Goal: Task Accomplishment & Management: Use online tool/utility

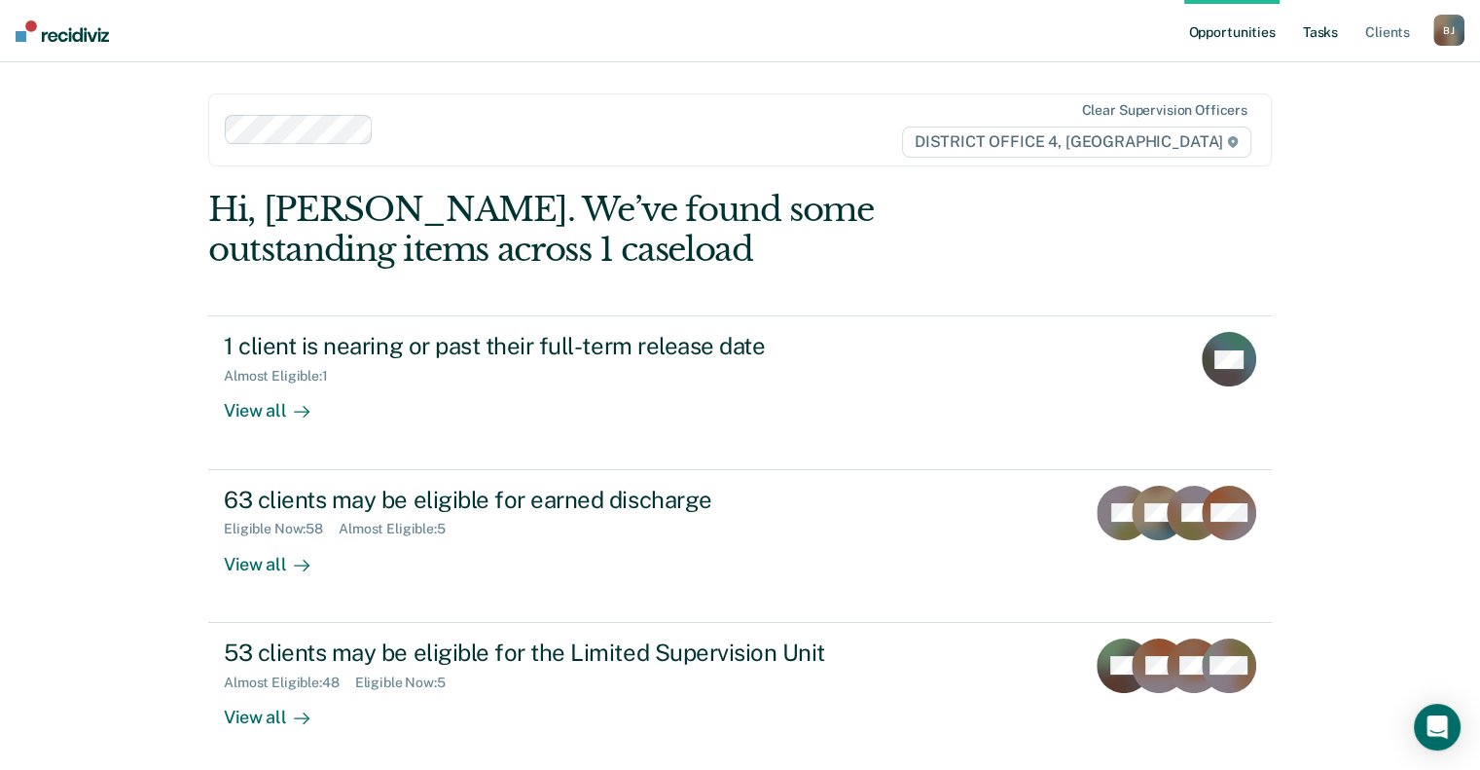
click at [1308, 36] on link "Tasks" at bounding box center [1320, 31] width 43 height 62
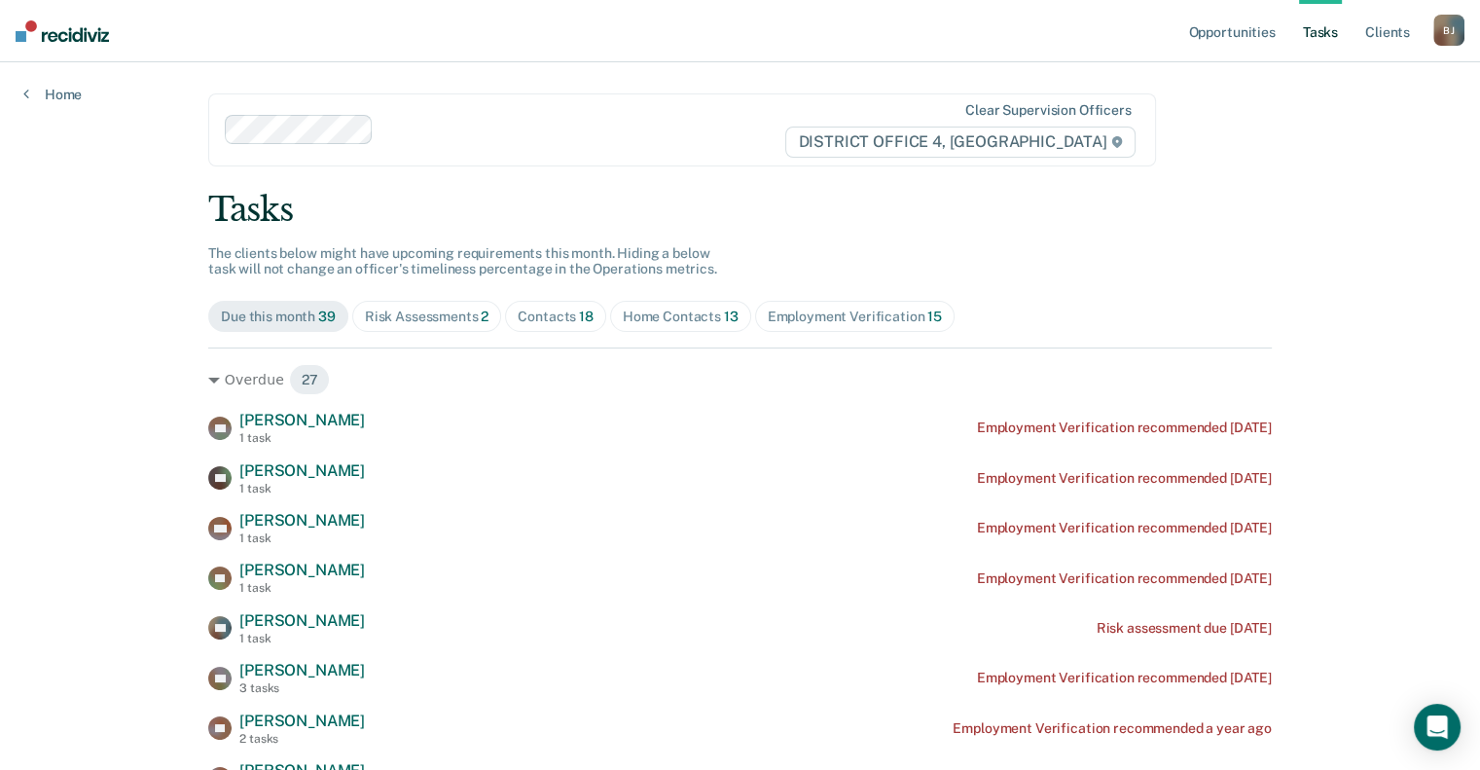
click at [590, 314] on span "Contacts 18" at bounding box center [555, 316] width 101 height 31
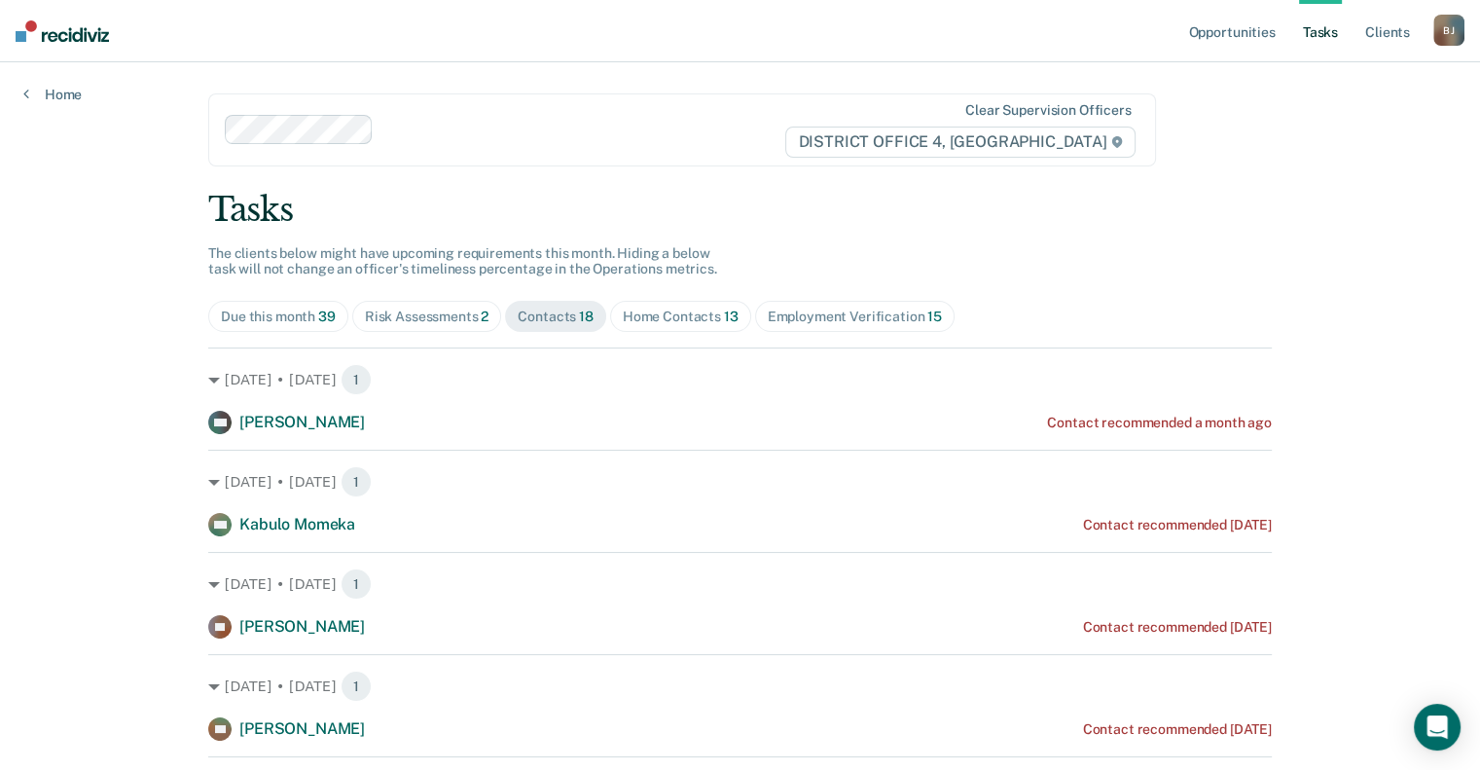
scroll to position [292, 0]
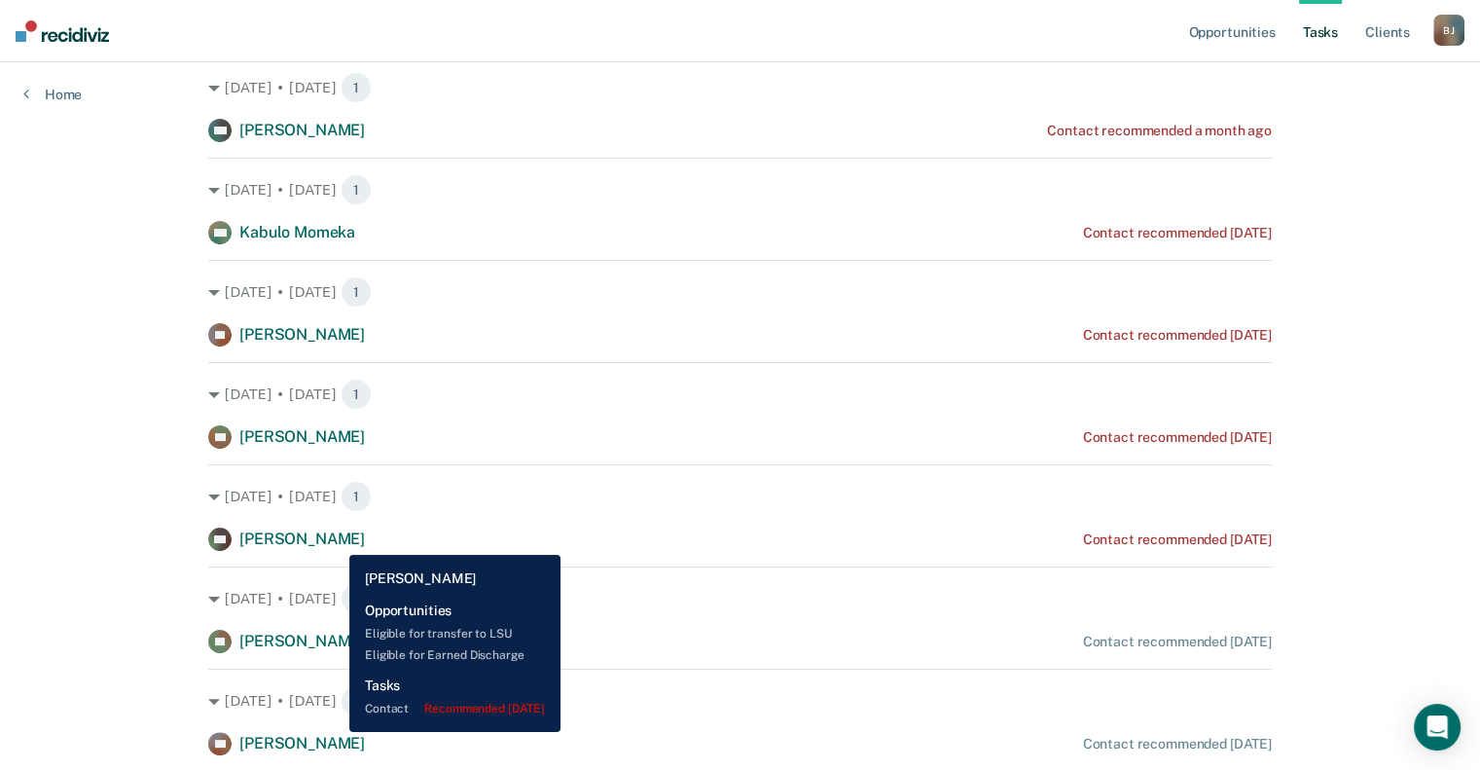
click at [335, 540] on span "[PERSON_NAME]" at bounding box center [302, 538] width 126 height 18
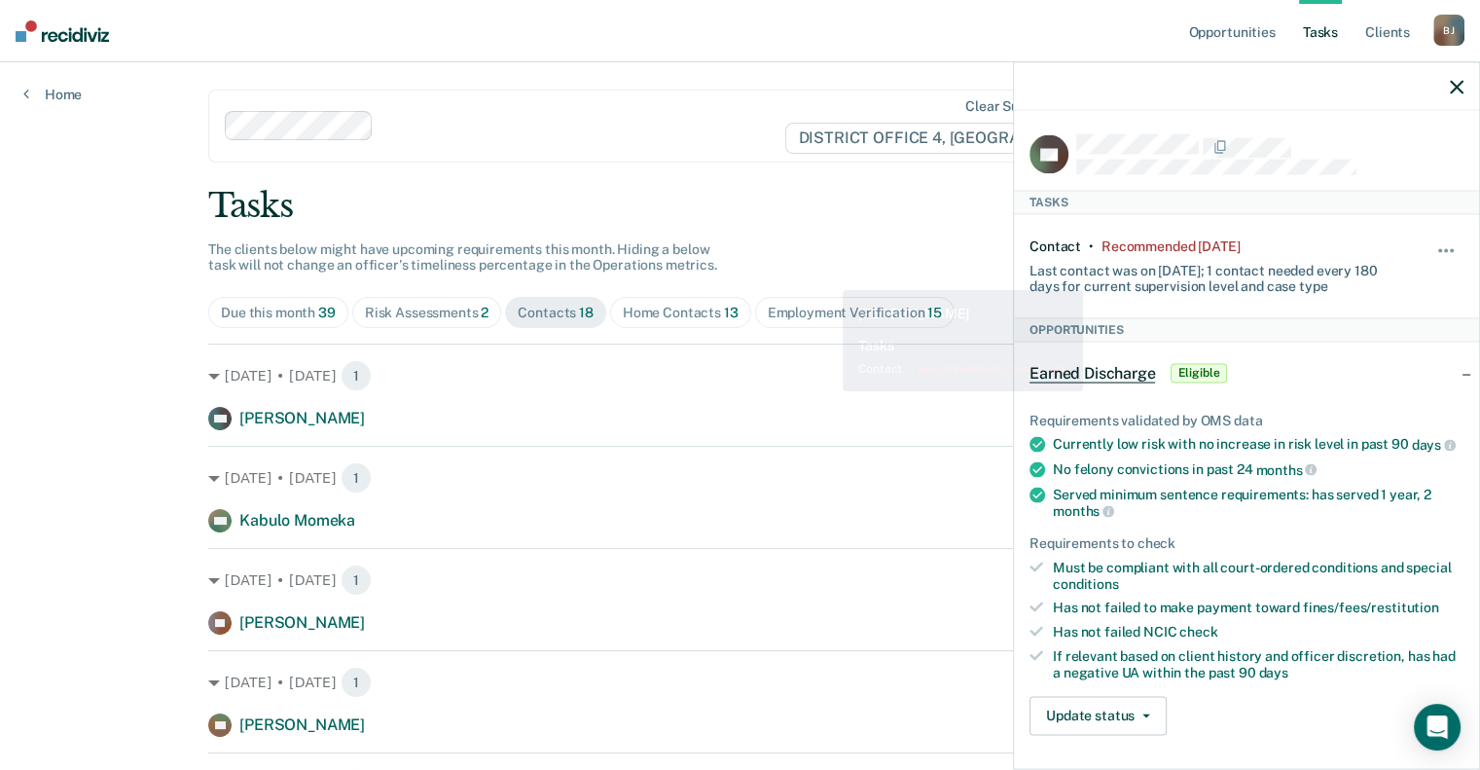
scroll to position [0, 0]
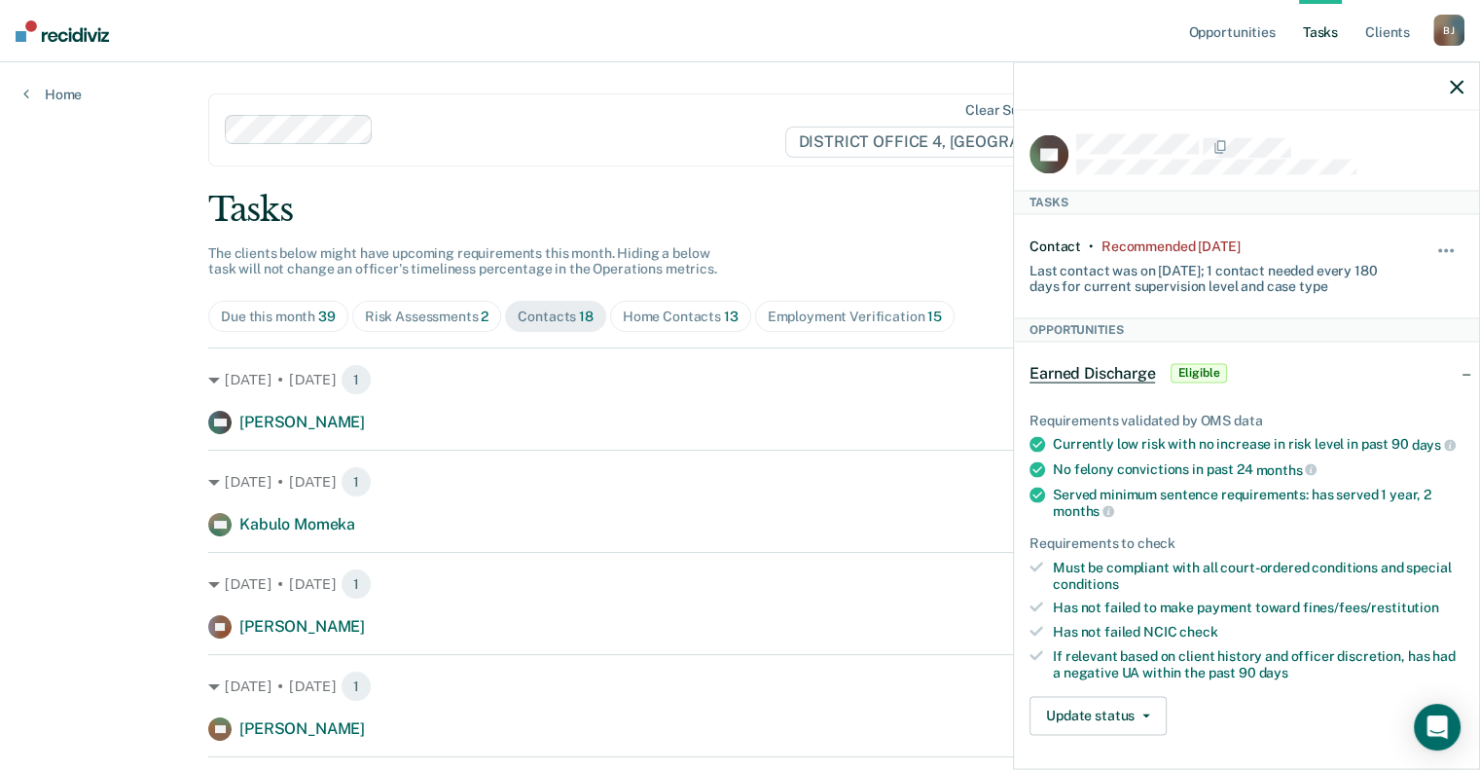
click at [700, 309] on div "Home Contacts 13" at bounding box center [681, 317] width 116 height 17
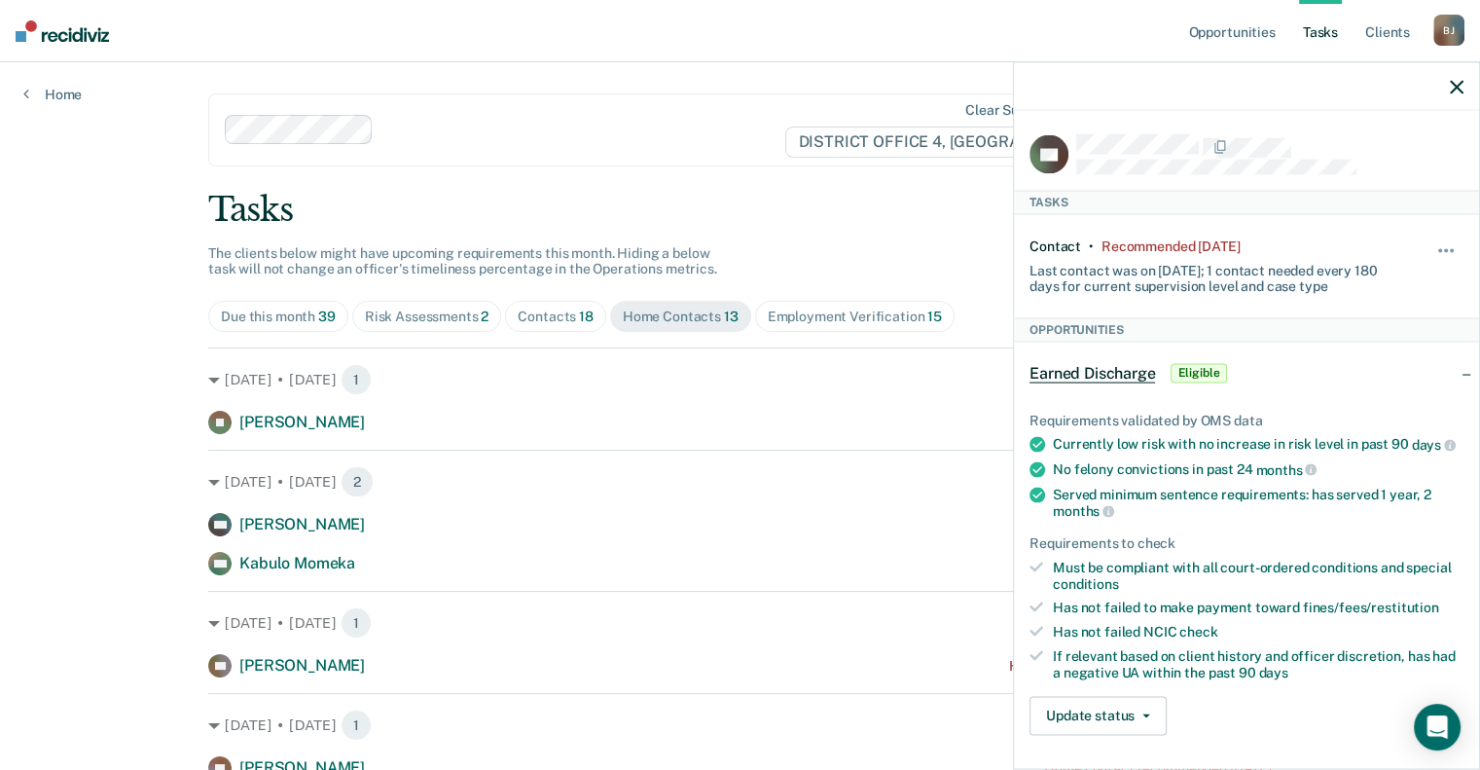
click at [1451, 79] on button "button" at bounding box center [1457, 86] width 14 height 17
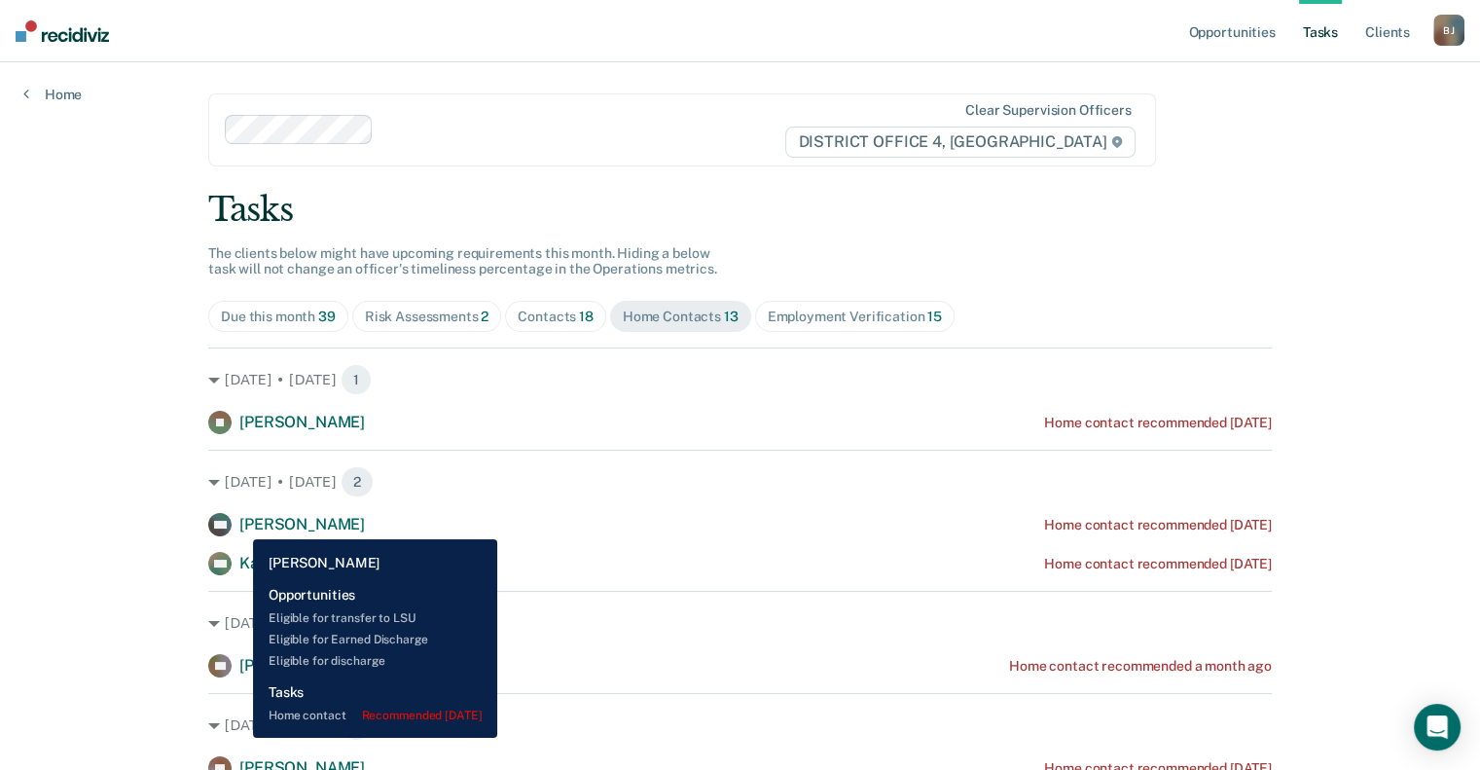
click at [239, 525] on span "[PERSON_NAME]" at bounding box center [302, 524] width 126 height 18
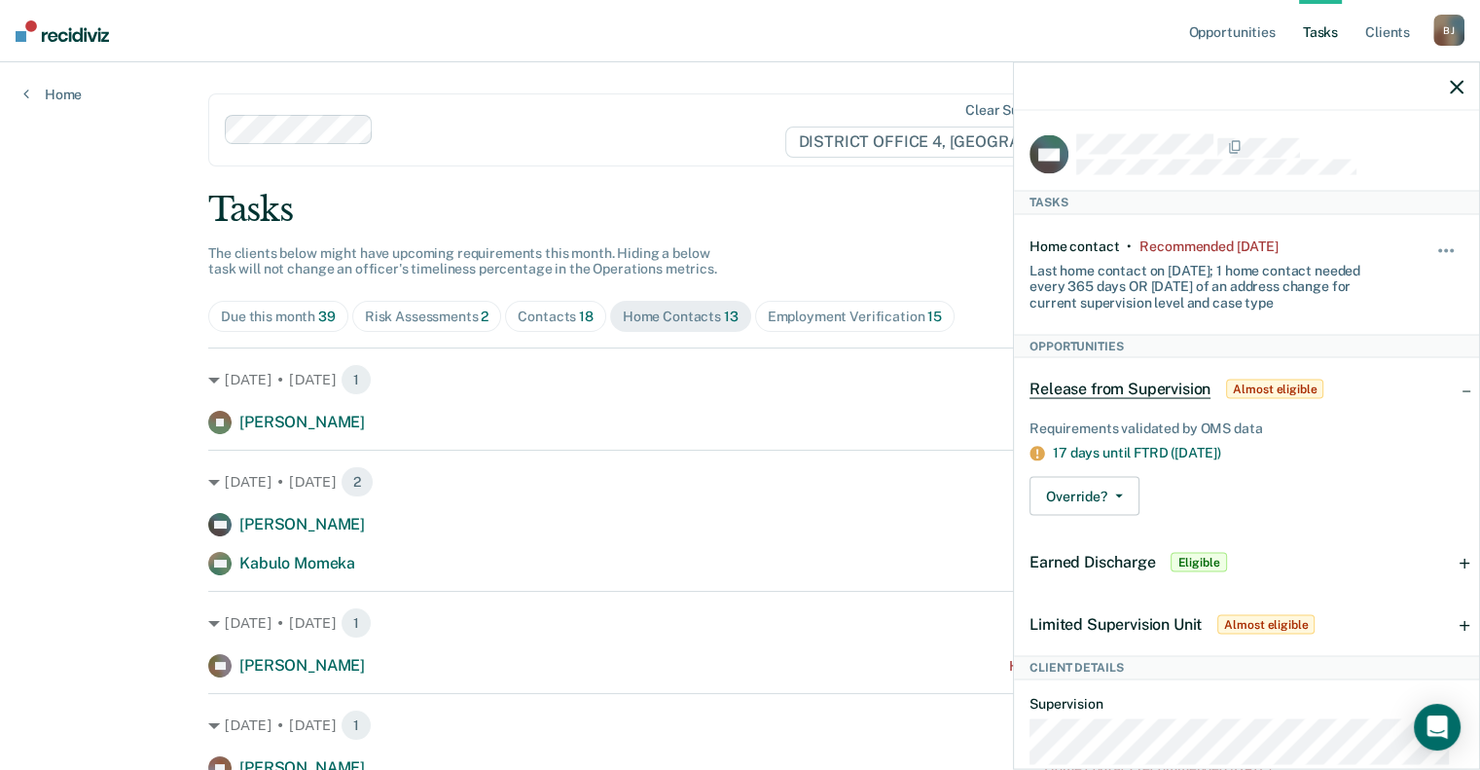
drag, startPoint x: 1453, startPoint y: 87, endPoint x: 1428, endPoint y: 104, distance: 30.8
click at [1454, 87] on icon "button" at bounding box center [1457, 87] width 14 height 14
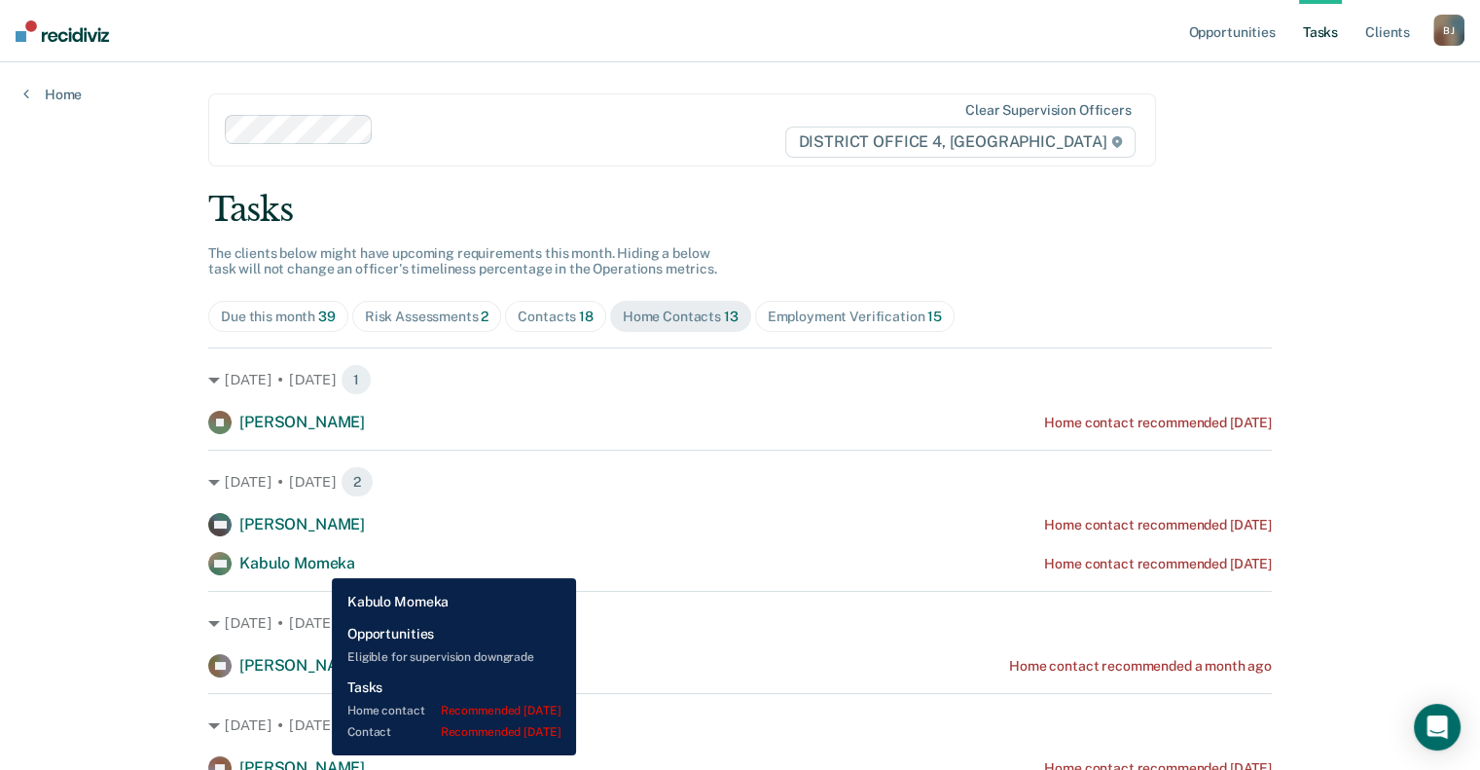
click at [317, 564] on span "Kabulo Momeka" at bounding box center [297, 563] width 116 height 18
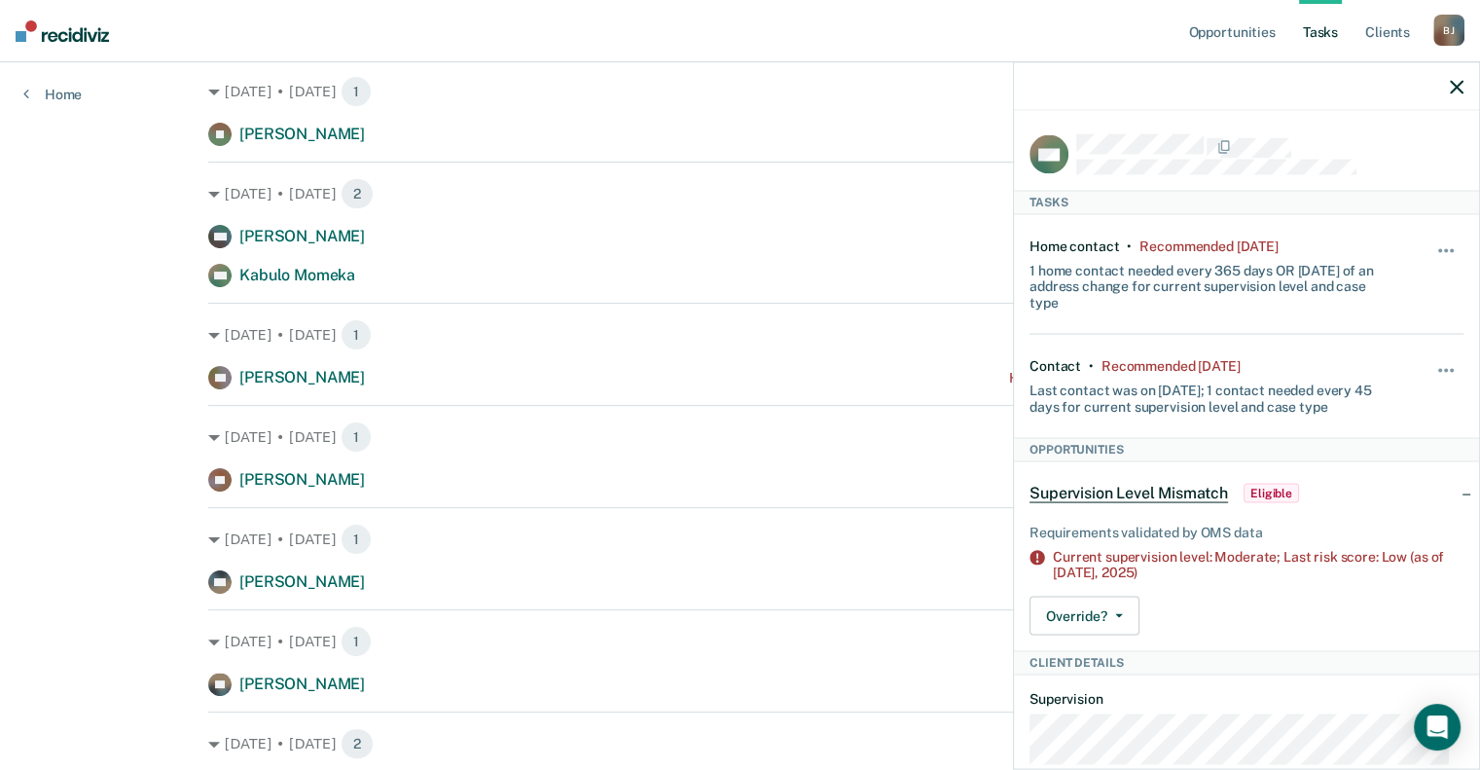
scroll to position [292, 0]
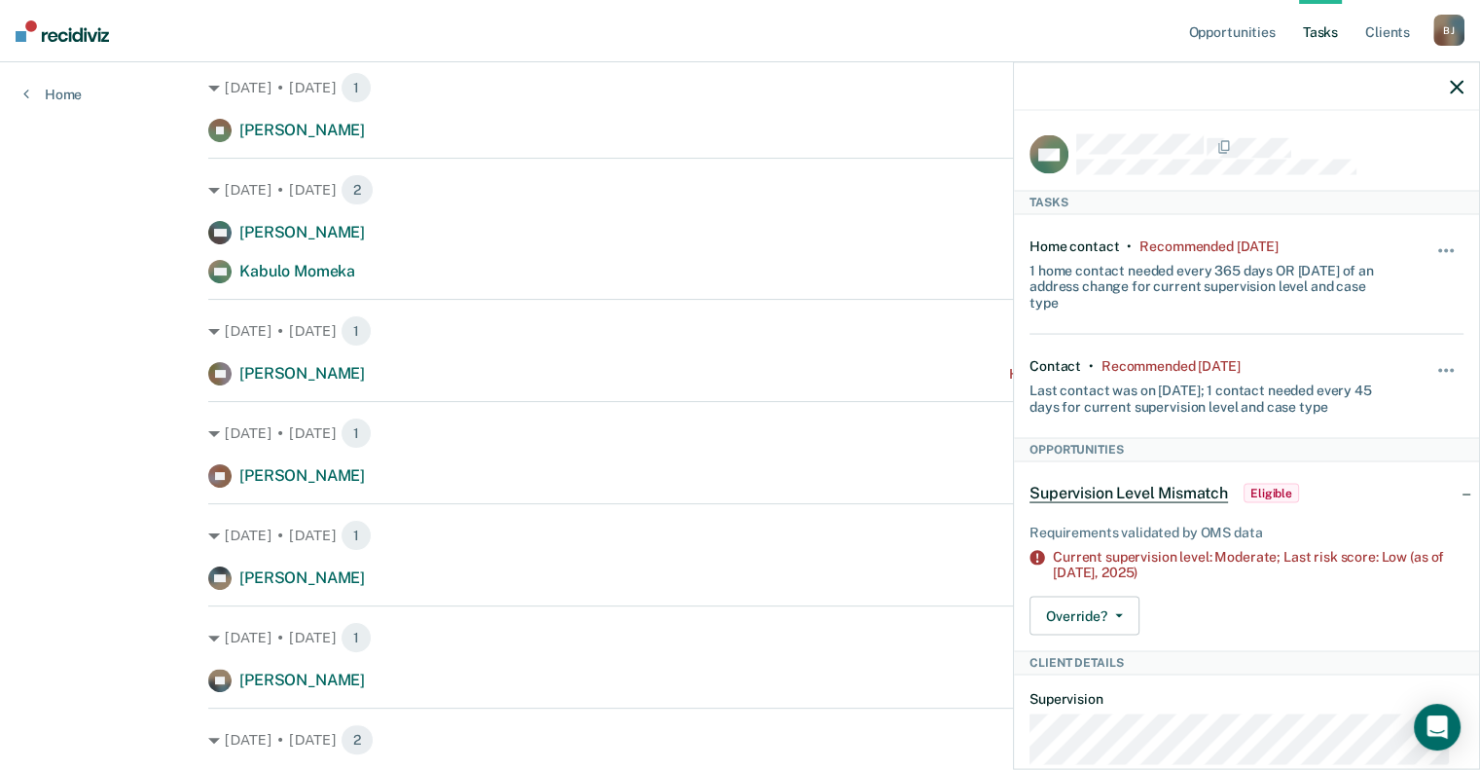
click at [1459, 91] on icon "button" at bounding box center [1457, 87] width 14 height 14
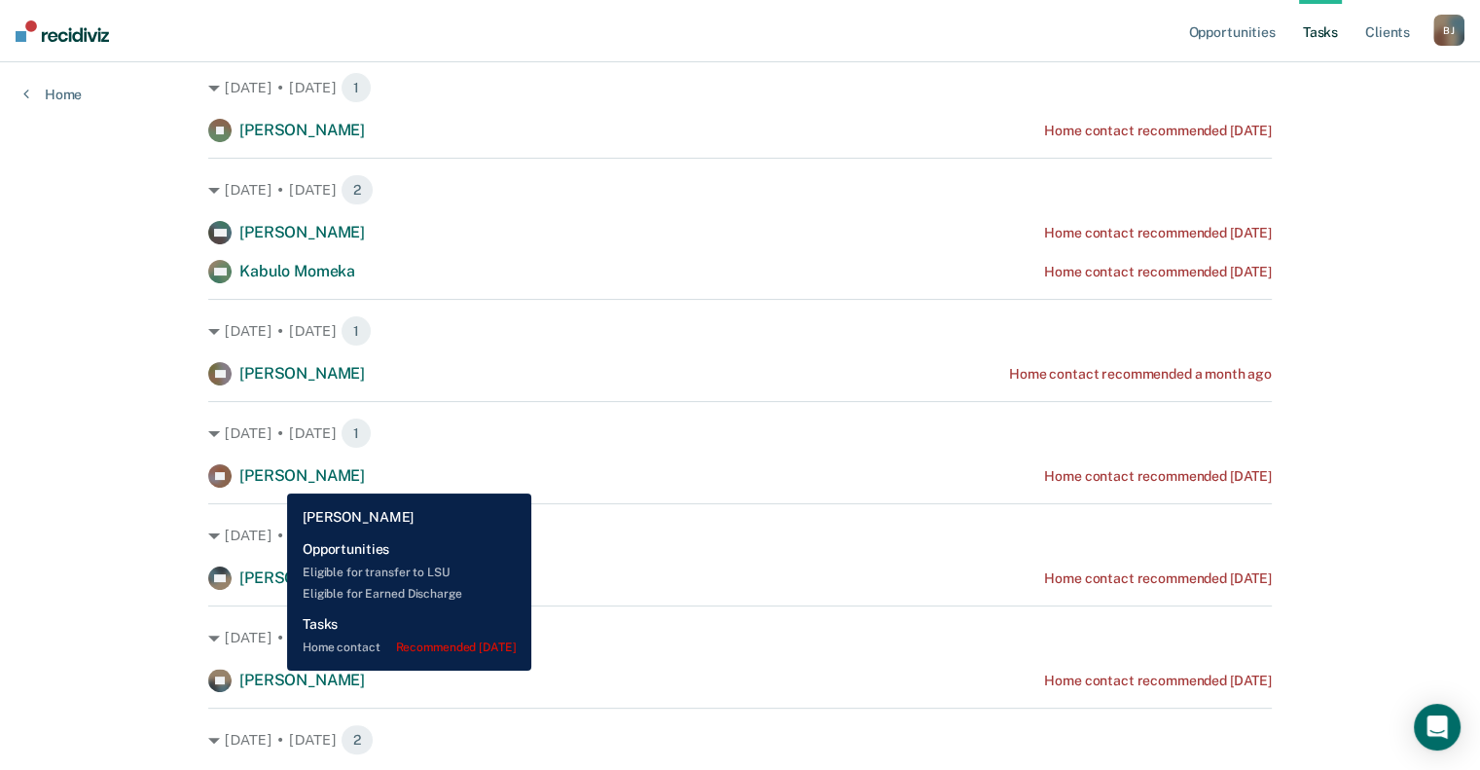
click at [273, 479] on span "[PERSON_NAME]" at bounding box center [302, 475] width 126 height 18
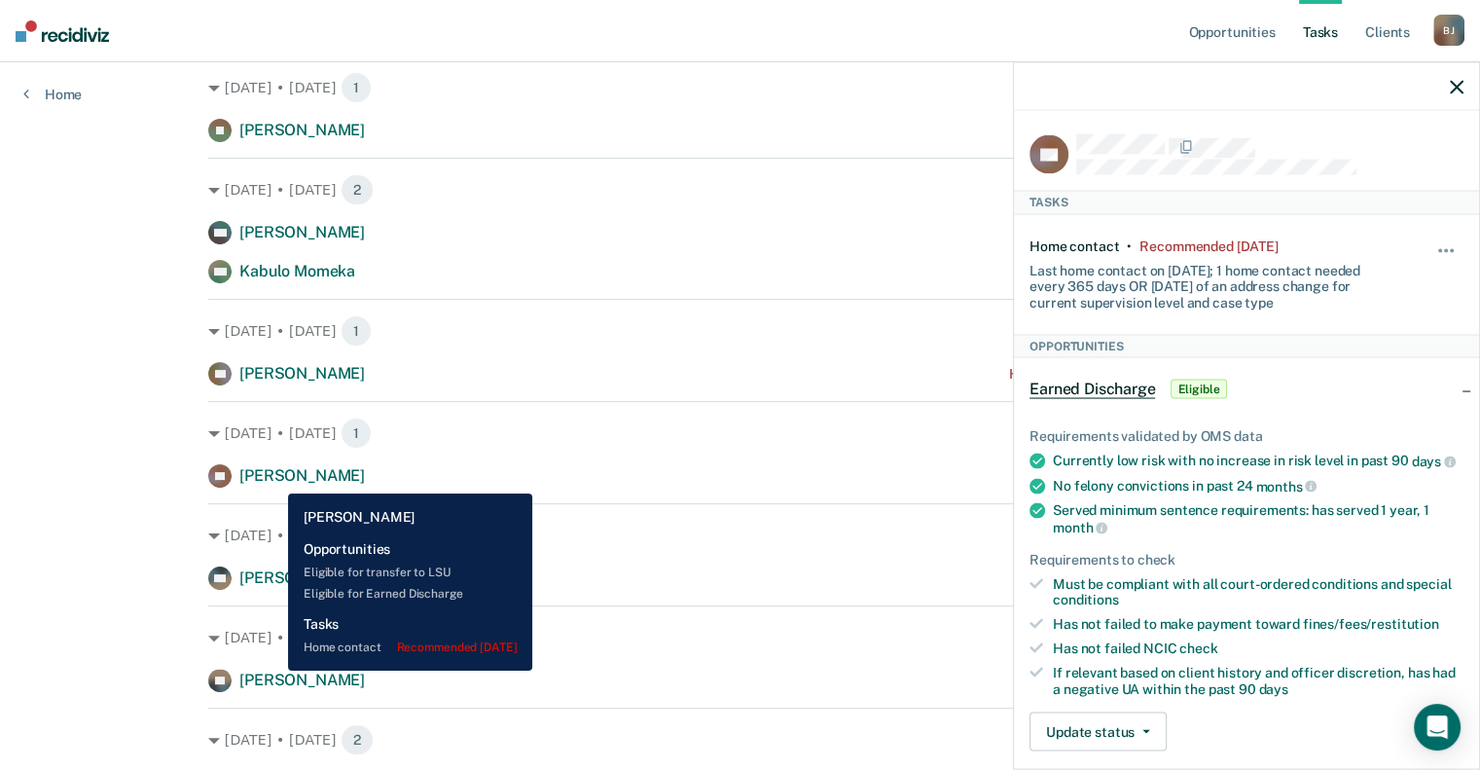
click at [274, 479] on span "[PERSON_NAME]" at bounding box center [302, 475] width 126 height 18
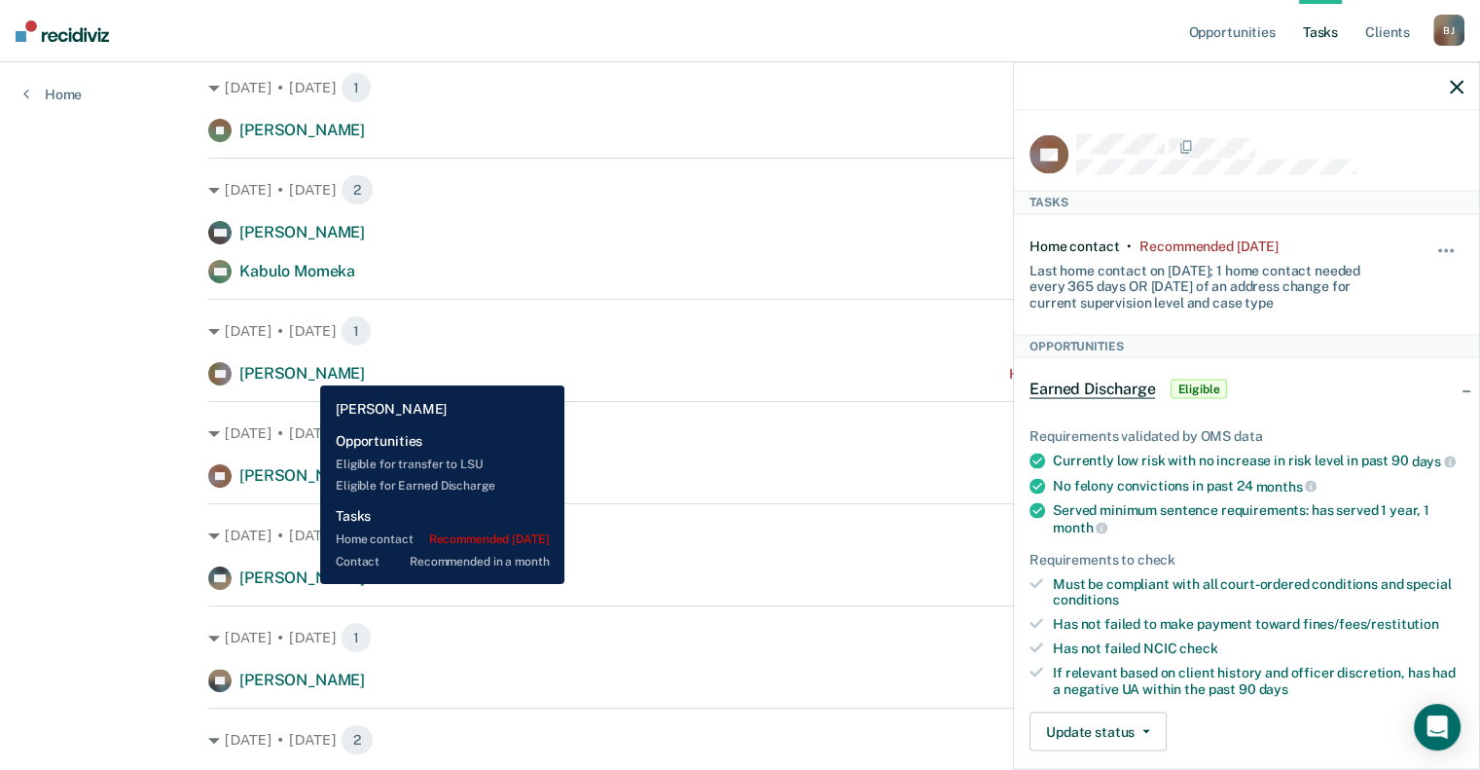
click at [306, 584] on span "[PERSON_NAME]" at bounding box center [302, 577] width 126 height 18
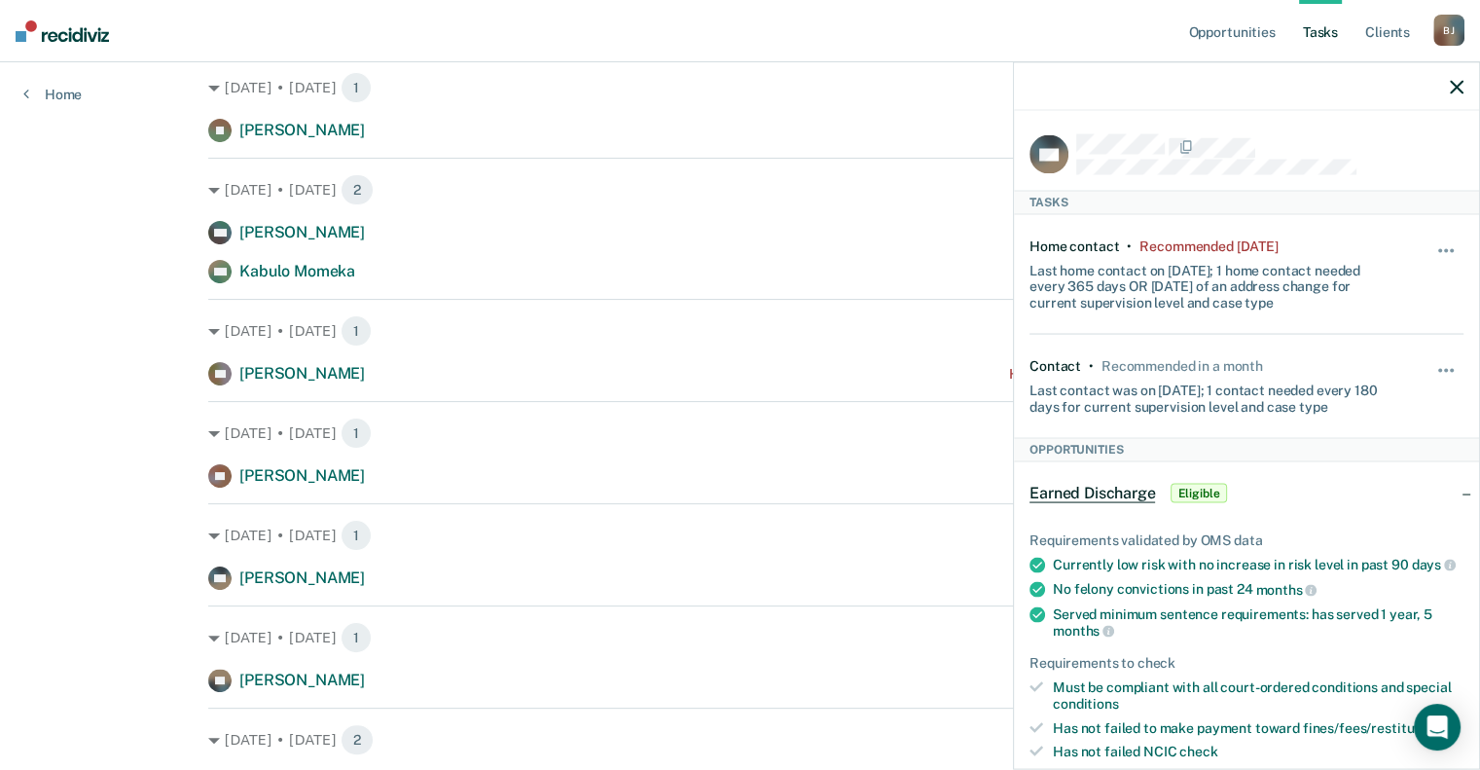
click at [129, 553] on div "Opportunities Tasks Client s [PERSON_NAME] [PERSON_NAME] Profile How it works L…" at bounding box center [740, 514] width 1480 height 1612
click at [1450, 75] on div at bounding box center [1246, 86] width 465 height 49
click at [1456, 81] on icon "button" at bounding box center [1457, 87] width 14 height 14
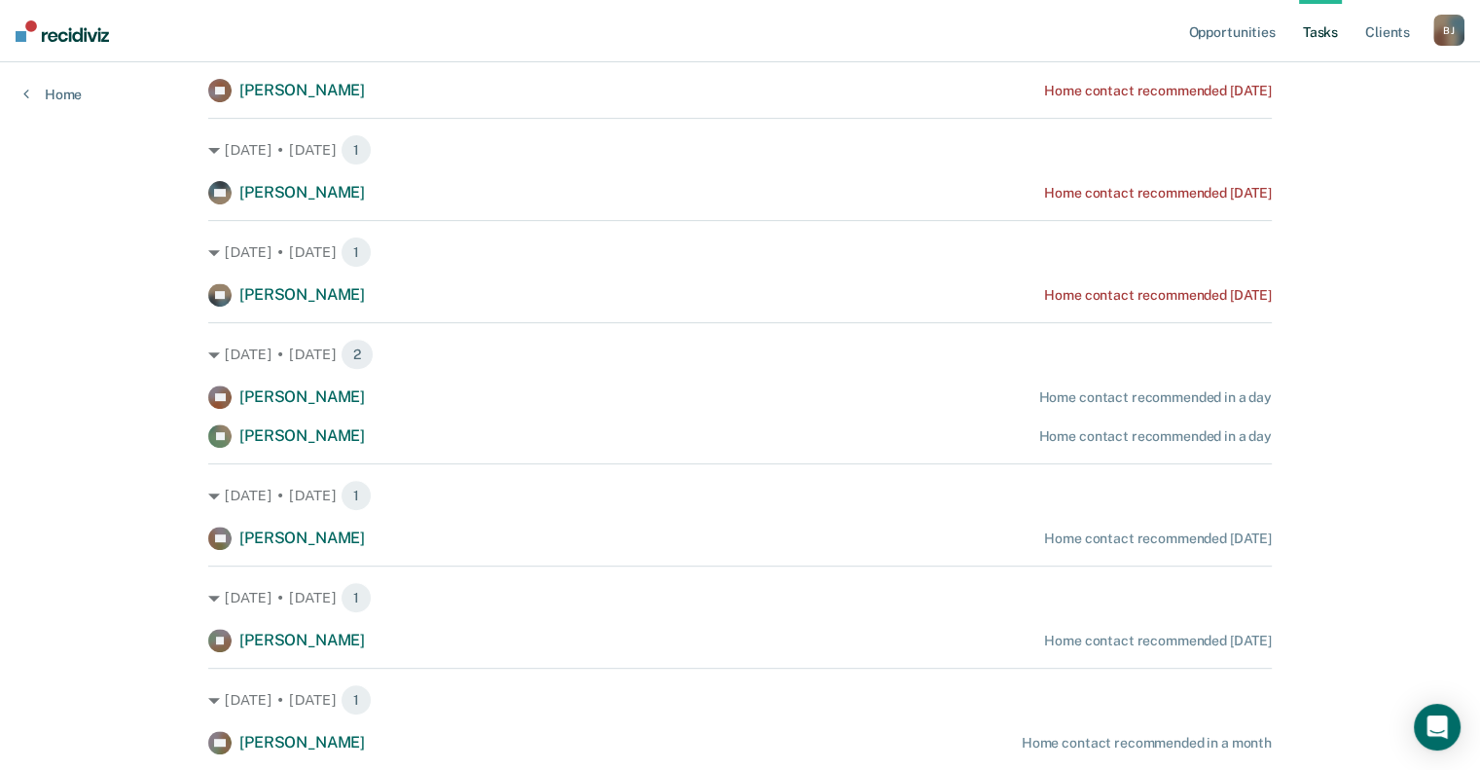
scroll to position [682, 0]
